Goal: Task Accomplishment & Management: Manage account settings

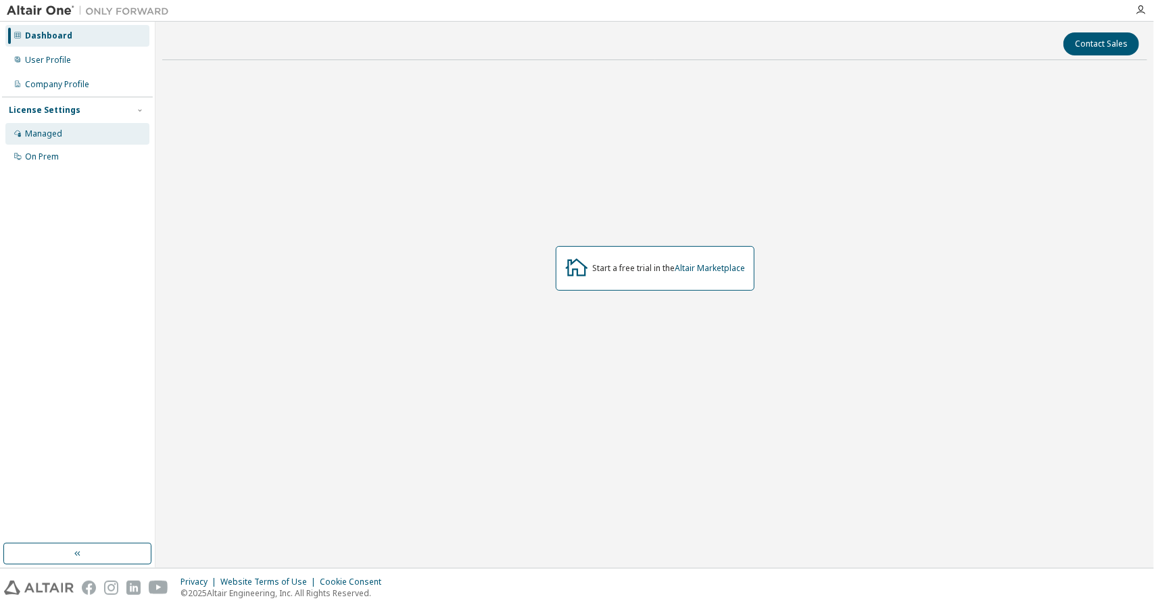
click at [76, 140] on div "Managed" at bounding box center [77, 134] width 144 height 22
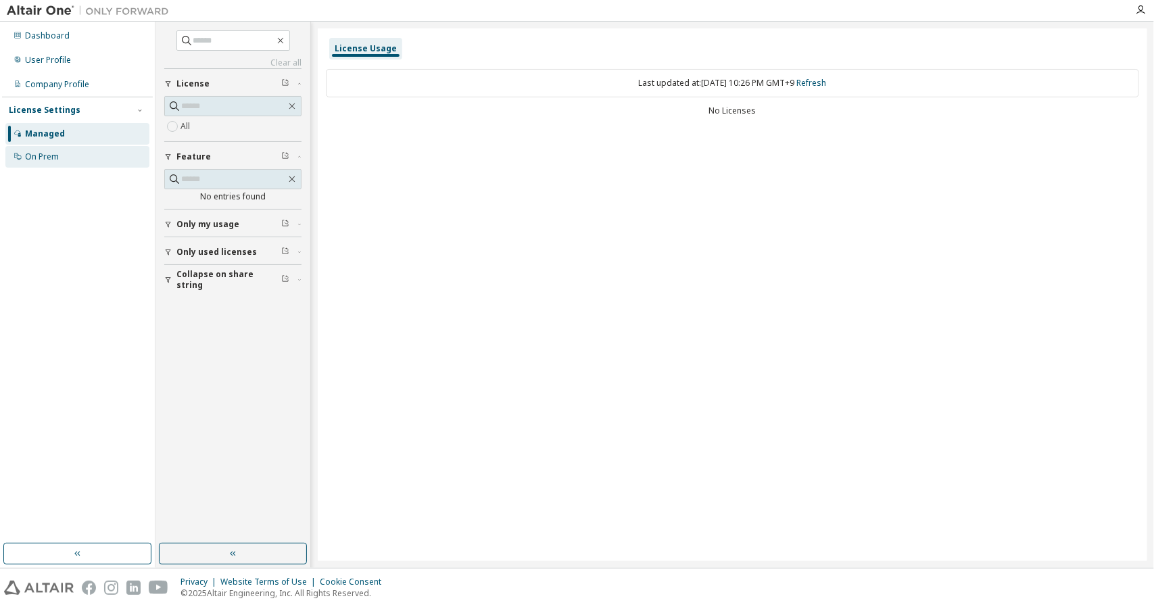
click at [65, 166] on div "On Prem" at bounding box center [77, 157] width 144 height 22
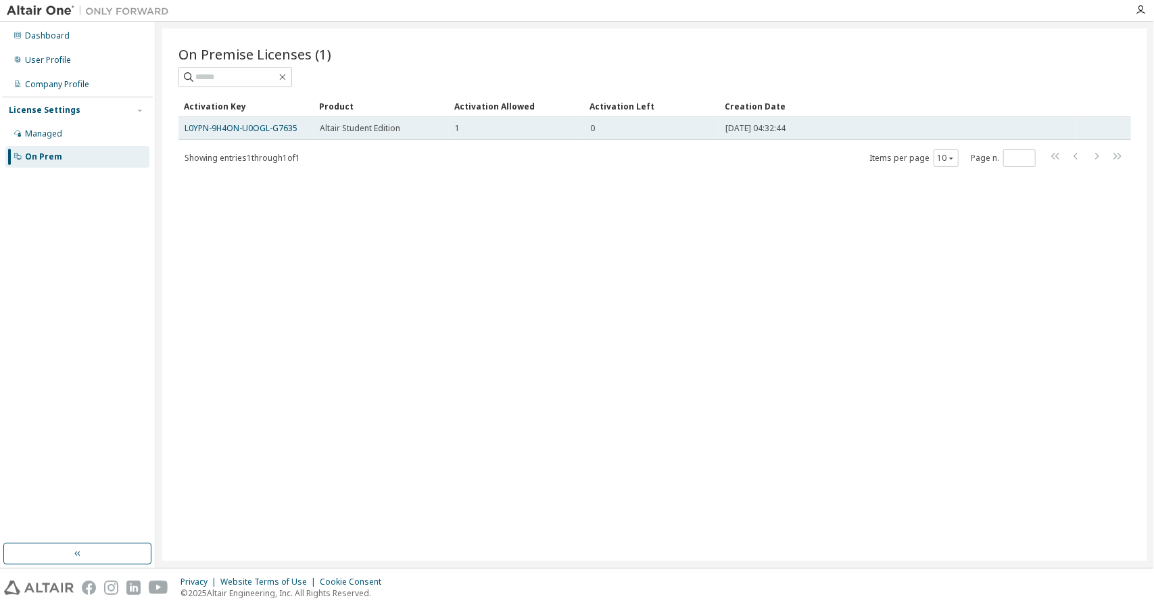
click at [467, 133] on td "1" at bounding box center [516, 128] width 135 height 23
click at [288, 132] on link "L0YPN-9H4ON-U0OGL-G7635" at bounding box center [241, 127] width 113 height 11
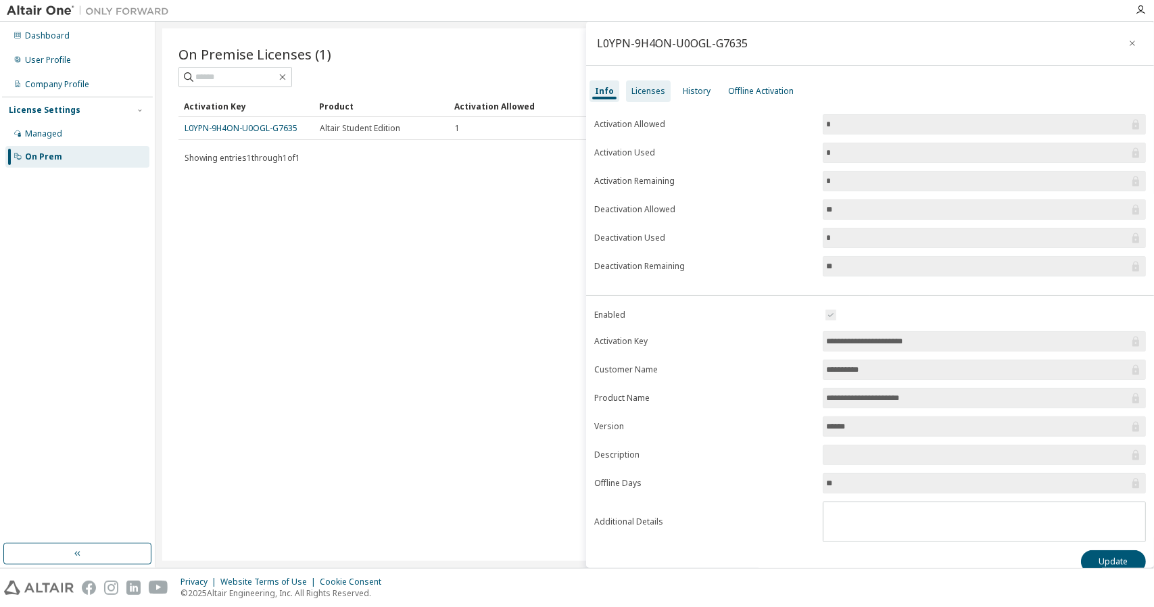
click at [646, 95] on div "Licenses" at bounding box center [649, 91] width 34 height 11
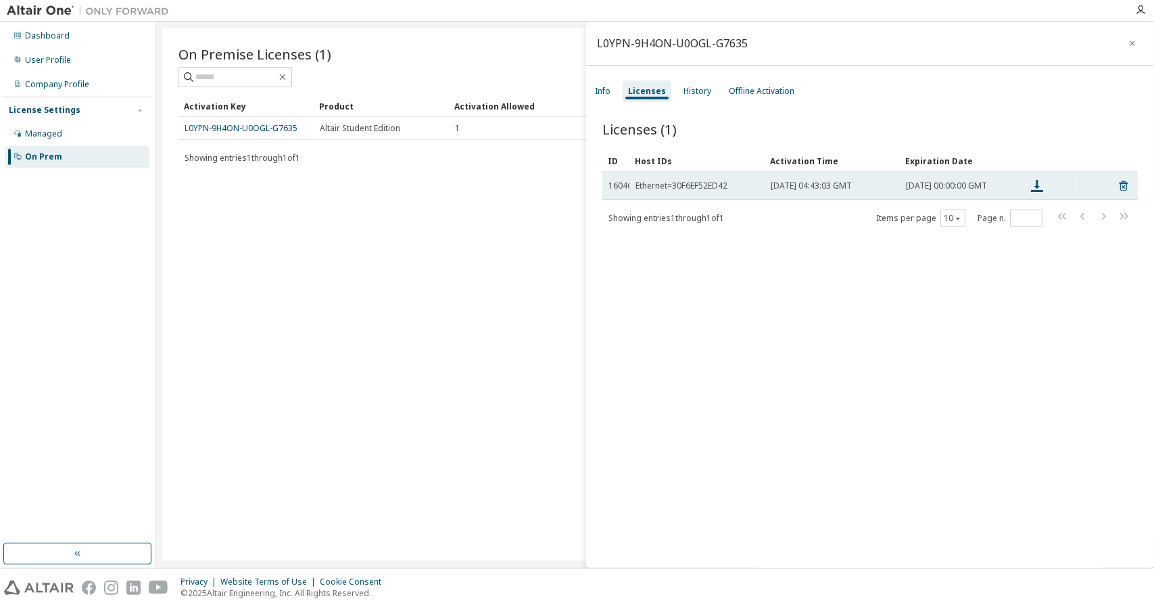
click at [894, 187] on div "[DATE] 04:43:03 GMT" at bounding box center [832, 186] width 123 height 11
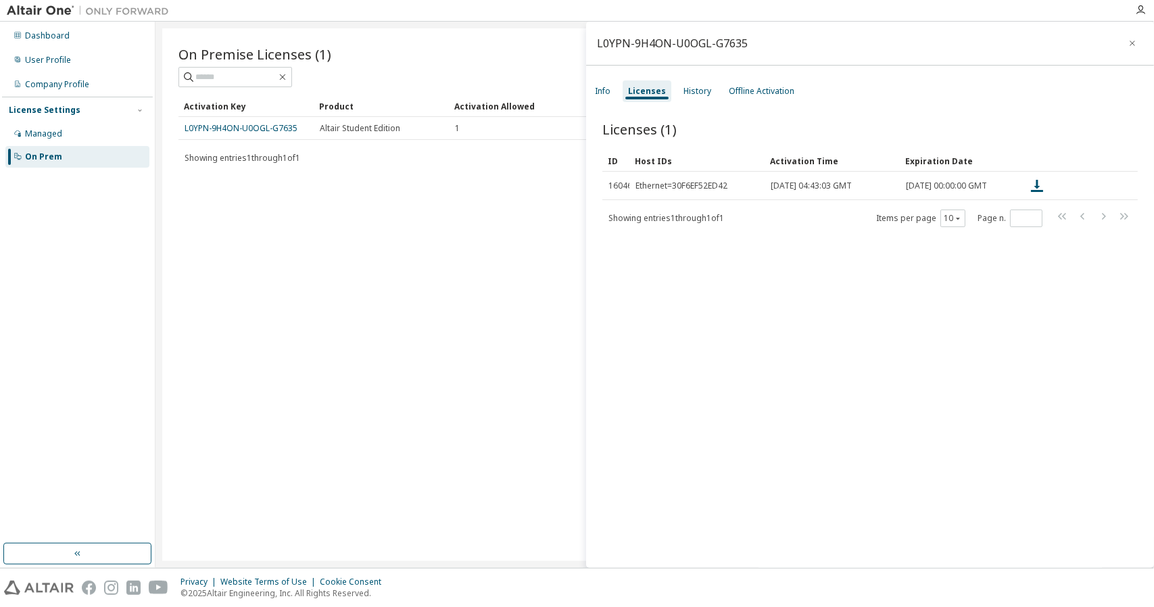
click at [799, 273] on div "Licenses (1) Clear Load Save Save As Field Operator Value Select filter Select …" at bounding box center [870, 346] width 568 height 486
click at [296, 273] on div "On Premise Licenses (1) Clear Load Save Save As Field Operator Value Select fil…" at bounding box center [654, 294] width 985 height 533
click at [42, 243] on div "Dashboard User Profile Company Profile License Settings Managed On Prem" at bounding box center [77, 283] width 151 height 518
click at [72, 130] on div "Managed" at bounding box center [77, 134] width 144 height 22
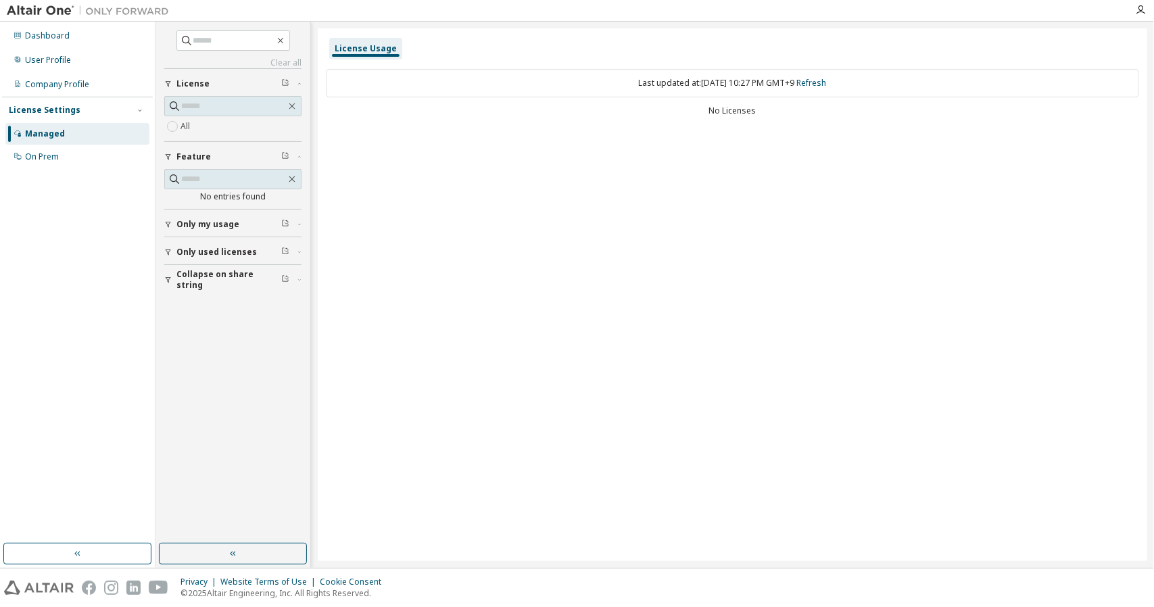
click at [60, 134] on div "Managed" at bounding box center [45, 133] width 40 height 11
click at [55, 153] on div "On Prem" at bounding box center [42, 156] width 34 height 11
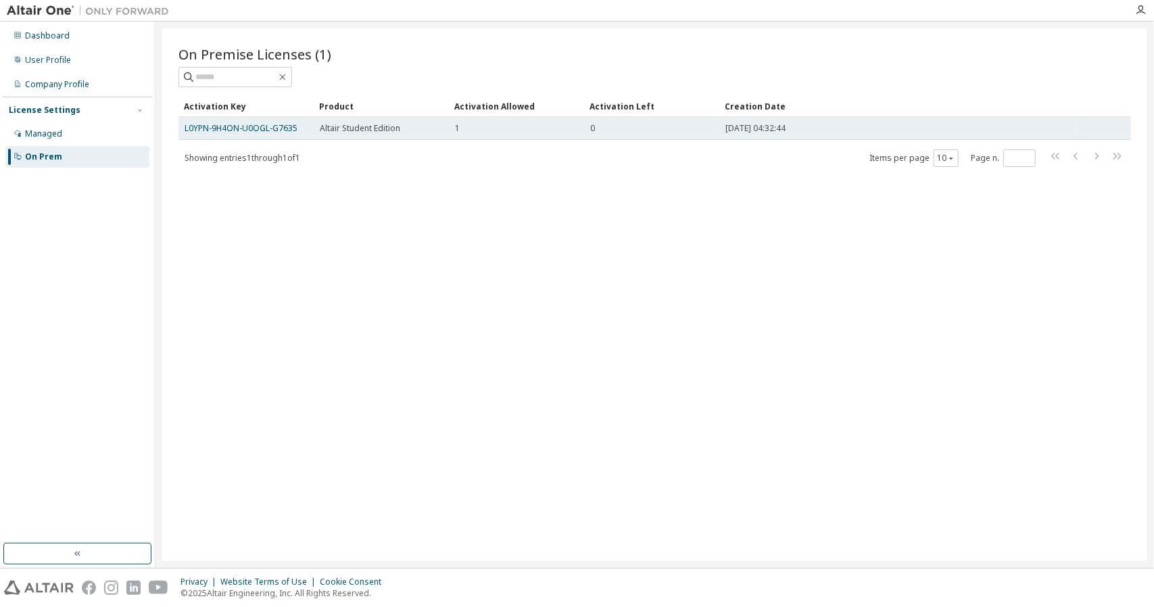
click at [941, 124] on div "[DATE] 04:32:44" at bounding box center [899, 128] width 346 height 11
click at [926, 130] on div "[DATE] 04:32:44" at bounding box center [899, 128] width 346 height 11
click at [787, 136] on td "[DATE] 04:32:44" at bounding box center [899, 128] width 358 height 23
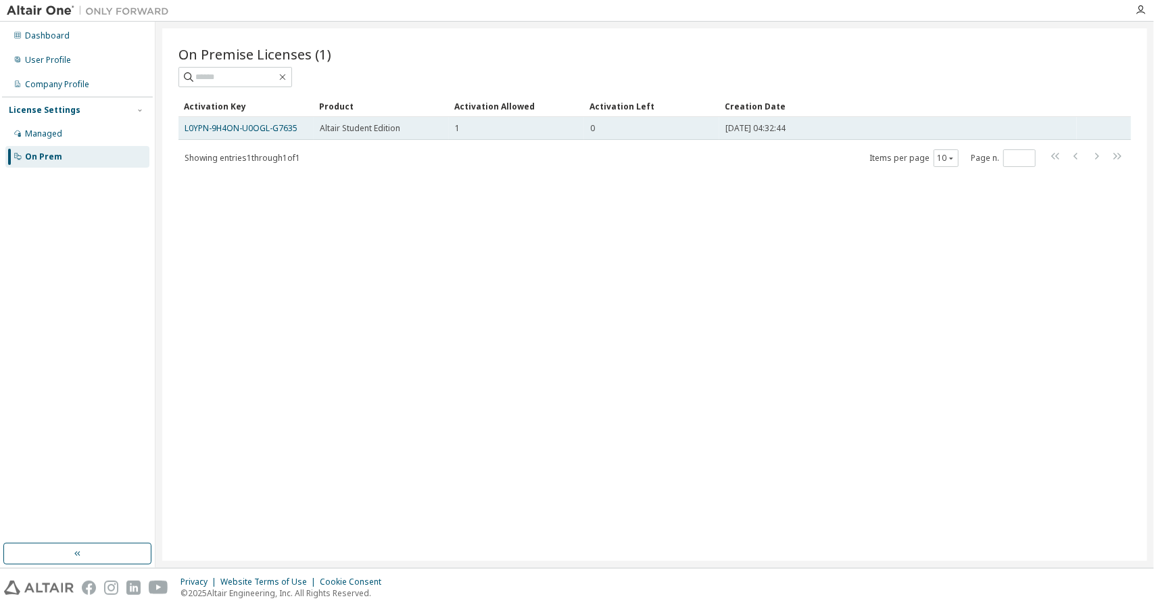
click at [786, 129] on span "[DATE] 04:32:44" at bounding box center [756, 128] width 60 height 11
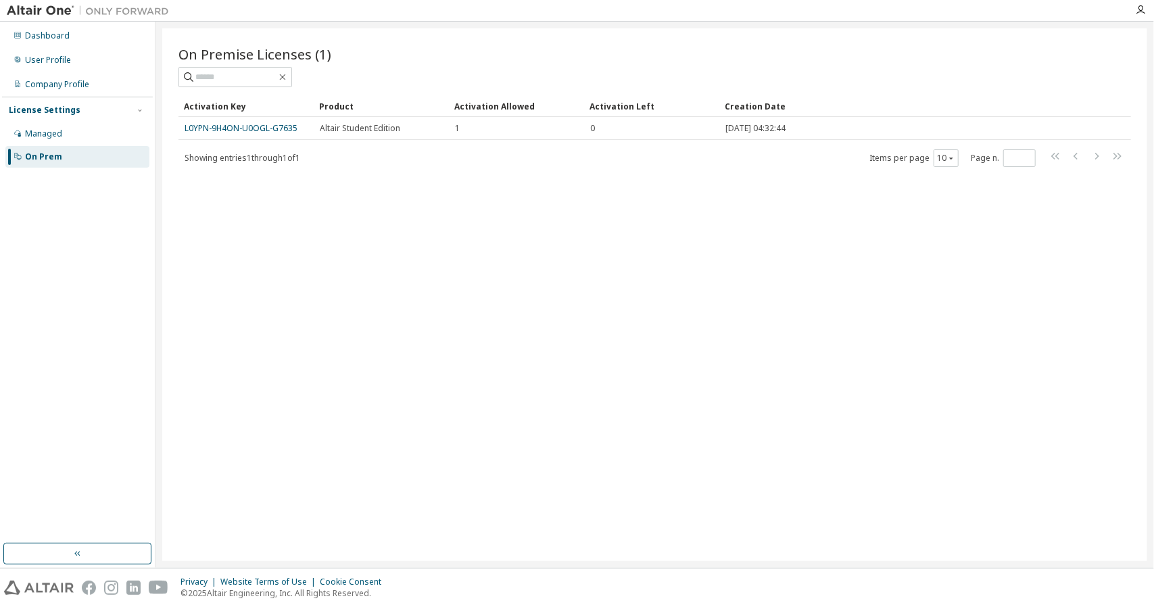
click at [864, 112] on div "Creation Date" at bounding box center [898, 106] width 347 height 22
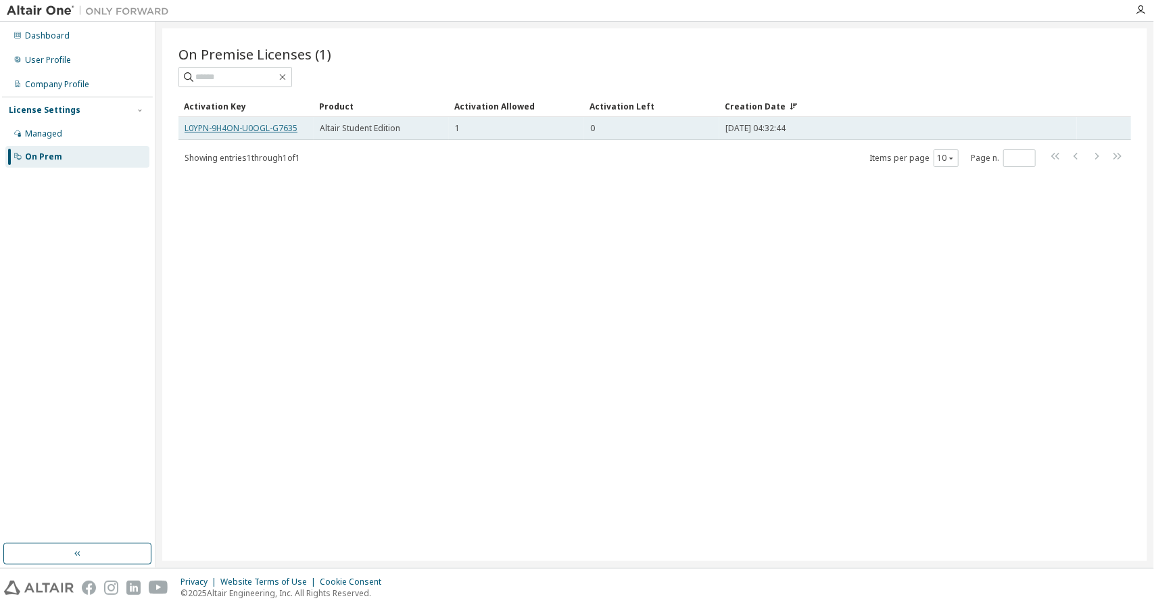
click at [193, 122] on link "L0YPN-9H4ON-U0OGL-G7635" at bounding box center [241, 127] width 113 height 11
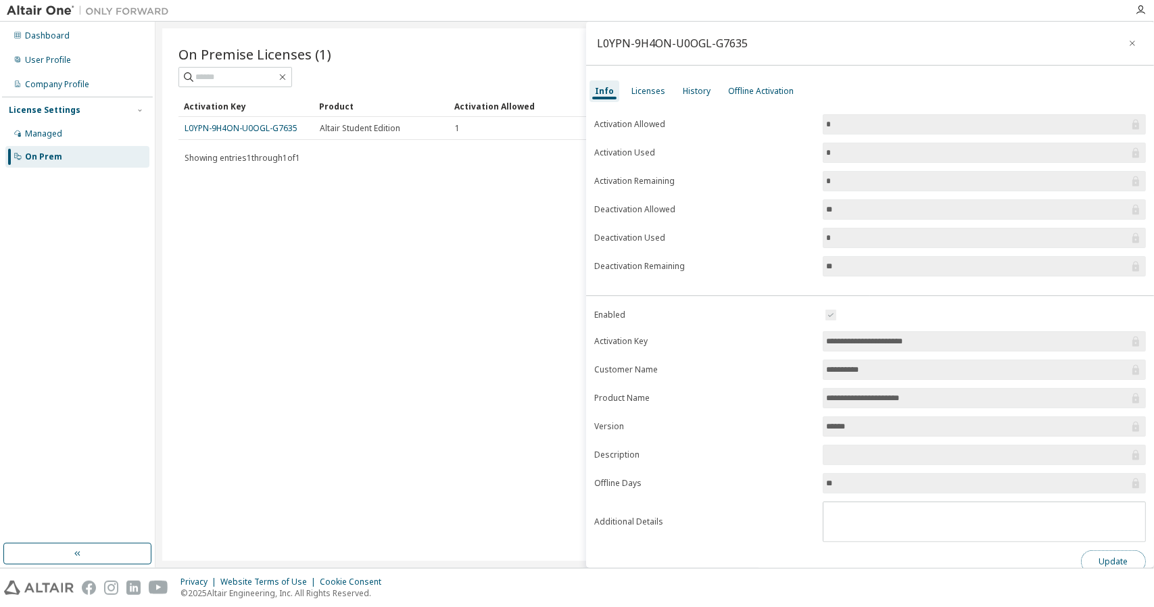
click at [1108, 550] on button "Update" at bounding box center [1113, 561] width 65 height 23
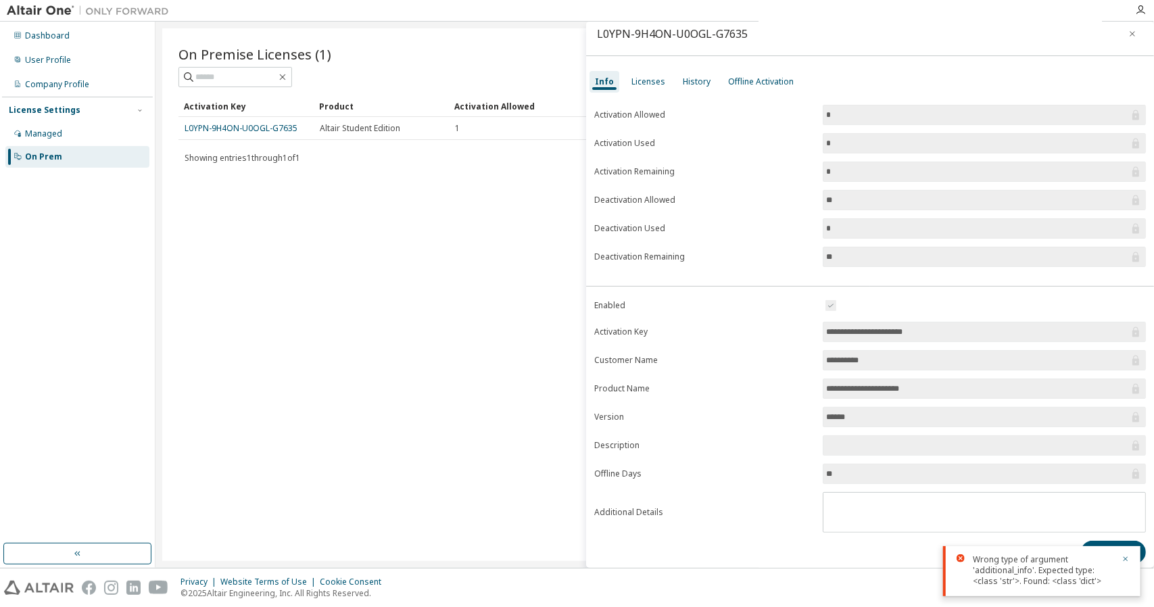
click at [885, 410] on input "******" at bounding box center [977, 417] width 303 height 14
click at [881, 412] on input "******" at bounding box center [977, 417] width 303 height 14
click at [909, 382] on input "**********" at bounding box center [977, 389] width 303 height 14
click at [642, 77] on div "Licenses" at bounding box center [649, 81] width 34 height 11
